Goal: Task Accomplishment & Management: Manage account settings

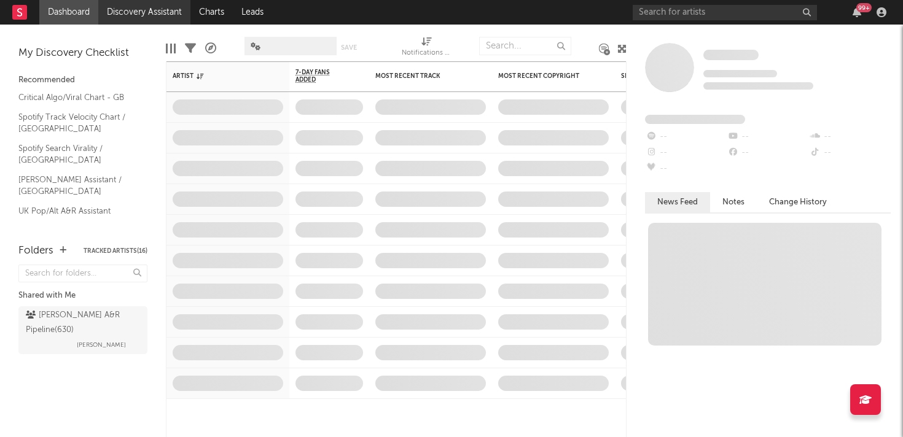
click at [127, 12] on link "Discovery Assistant" at bounding box center [144, 12] width 92 height 25
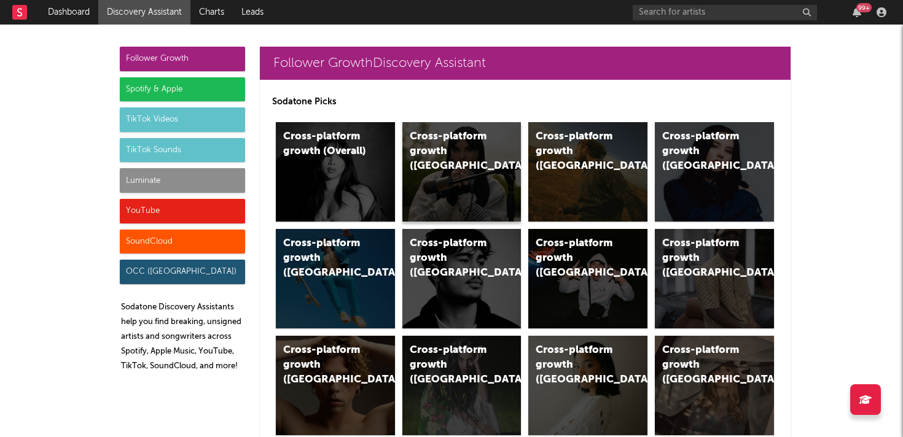
click at [437, 170] on div "Cross-platform growth ([GEOGRAPHIC_DATA])" at bounding box center [461, 172] width 119 height 100
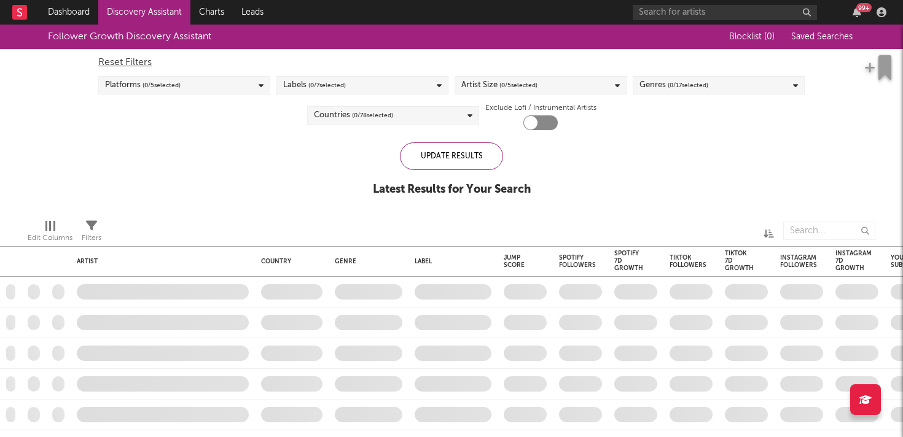
checkbox input "true"
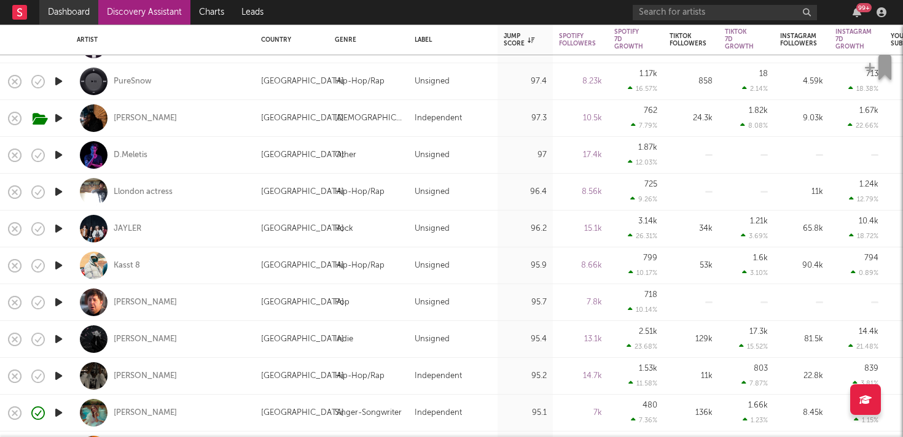
click at [78, 14] on link "Dashboard" at bounding box center [68, 12] width 59 height 25
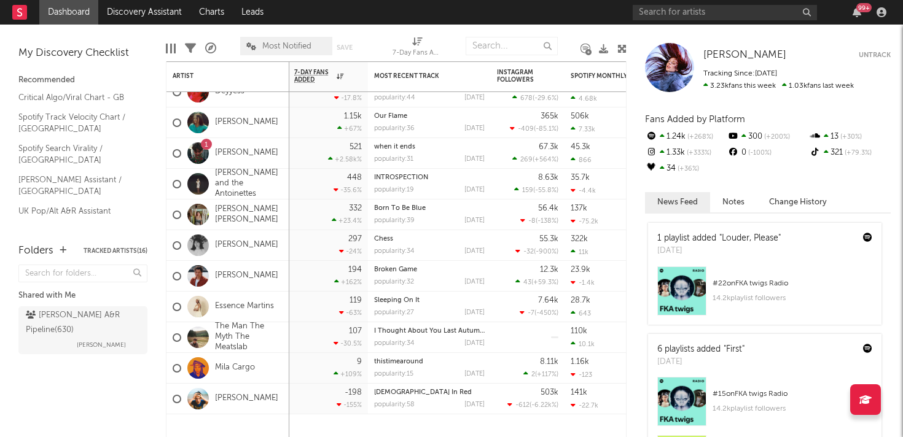
click at [866, 9] on div "99 +" at bounding box center [863, 7] width 15 height 9
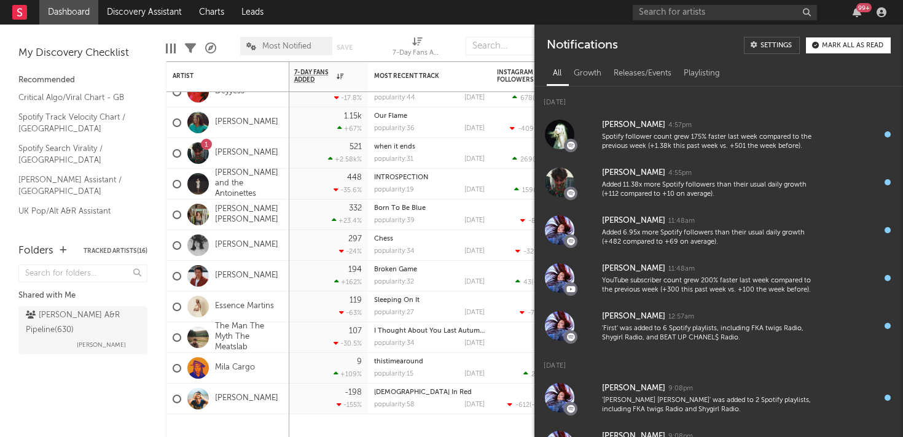
click at [836, 45] on div "Mark all as read" at bounding box center [852, 45] width 61 height 7
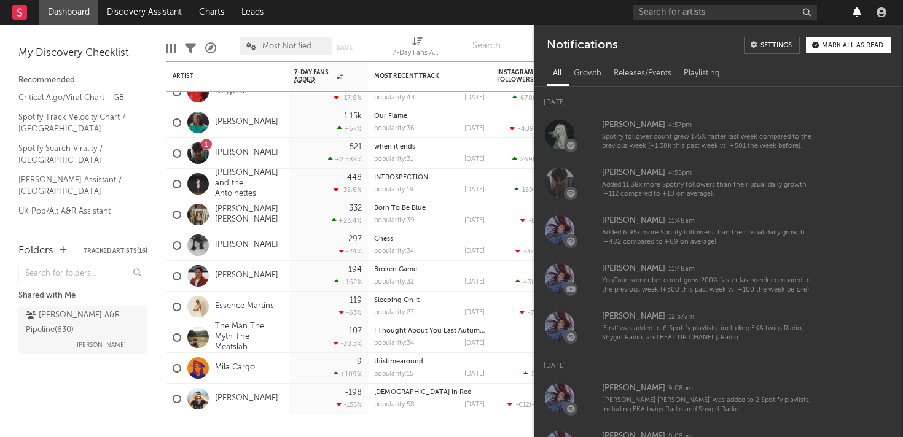
click at [859, 13] on icon "button" at bounding box center [857, 12] width 9 height 10
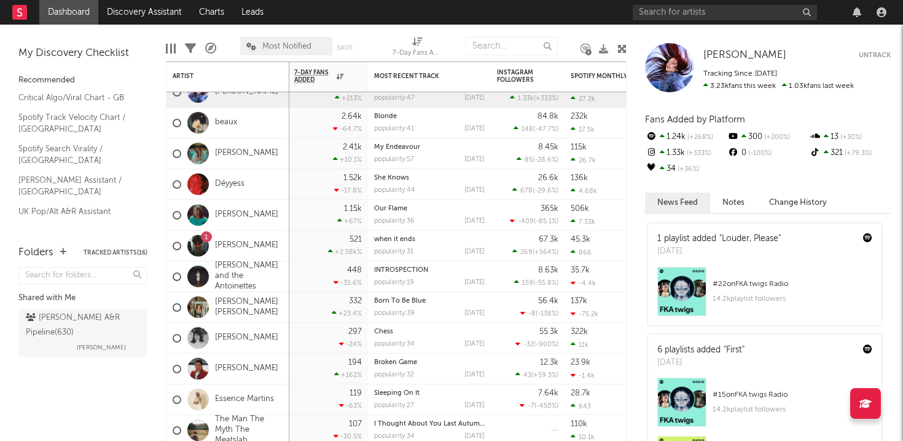
click at [865, 12] on div at bounding box center [857, 12] width 18 height 10
click at [864, 12] on div at bounding box center [857, 12] width 18 height 10
click at [856, 12] on icon "button" at bounding box center [857, 12] width 9 height 10
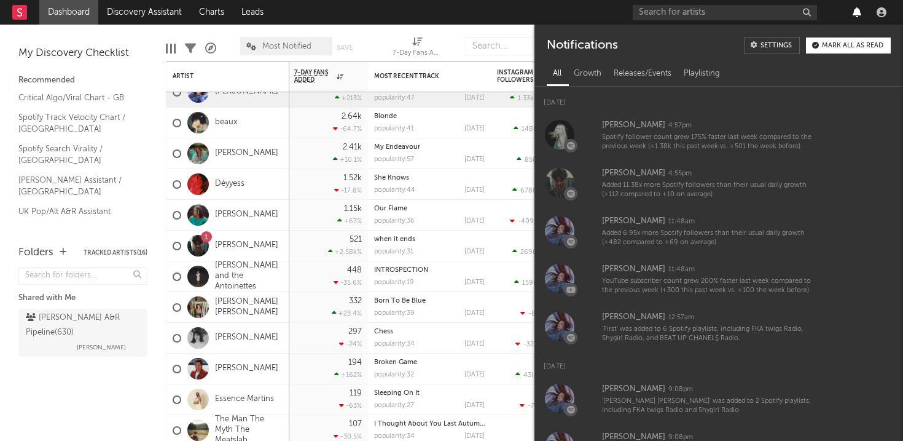
click at [856, 12] on icon "button" at bounding box center [857, 12] width 9 height 10
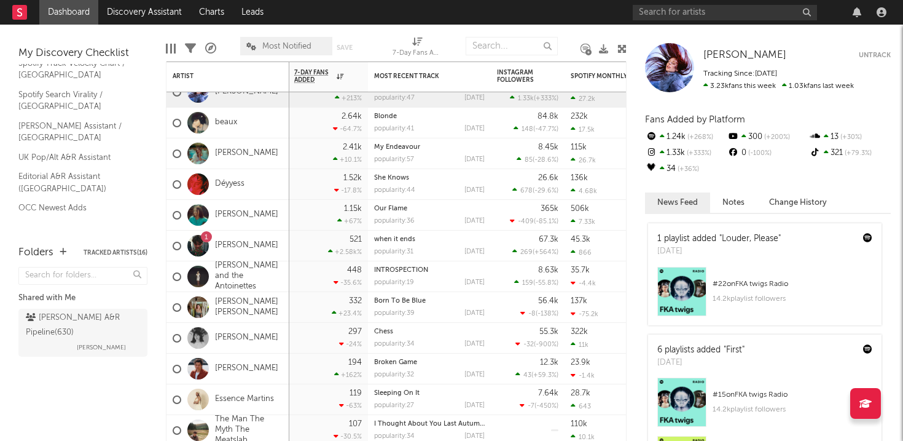
scroll to position [73, 0]
